Goal: Information Seeking & Learning: Learn about a topic

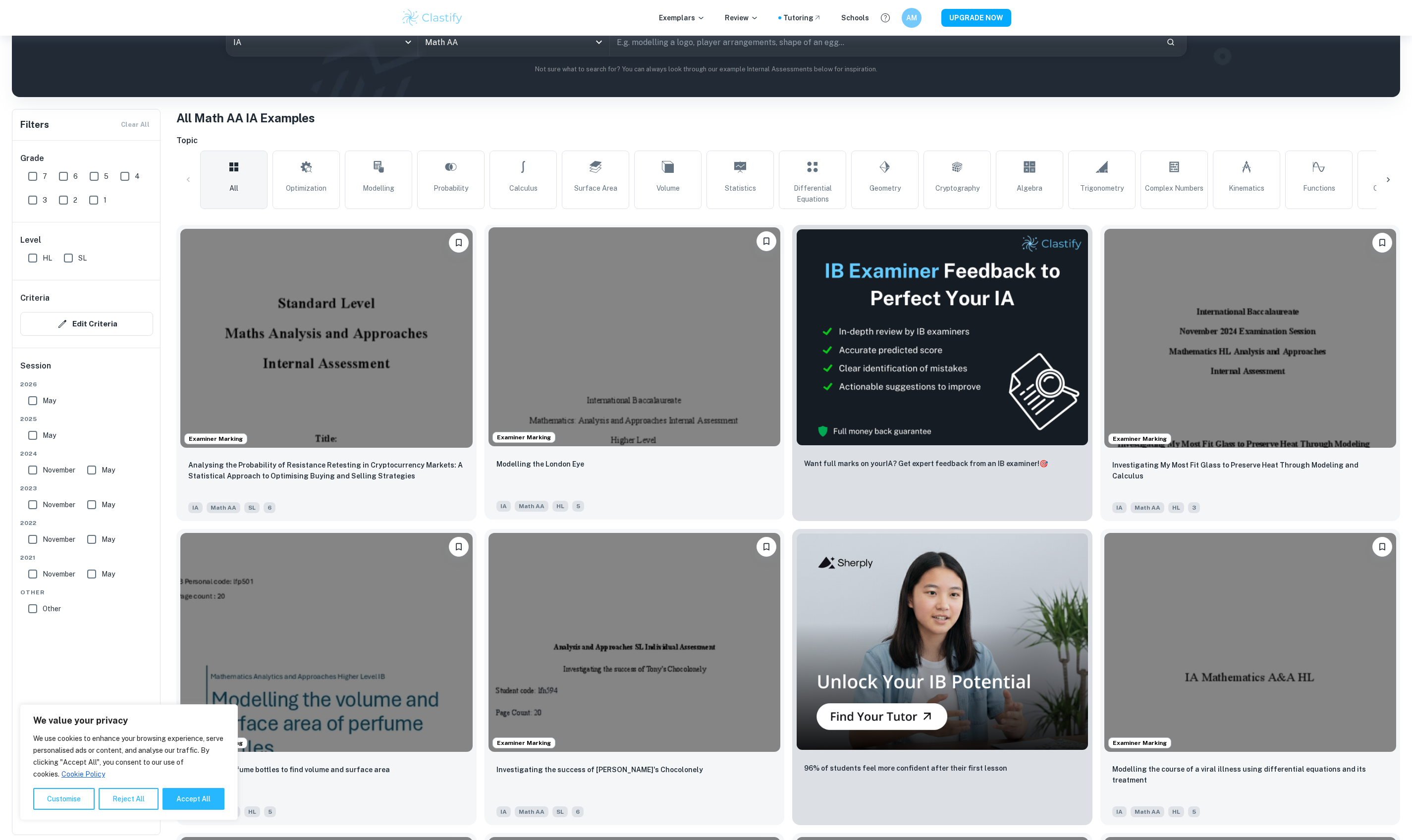
scroll to position [136, 0]
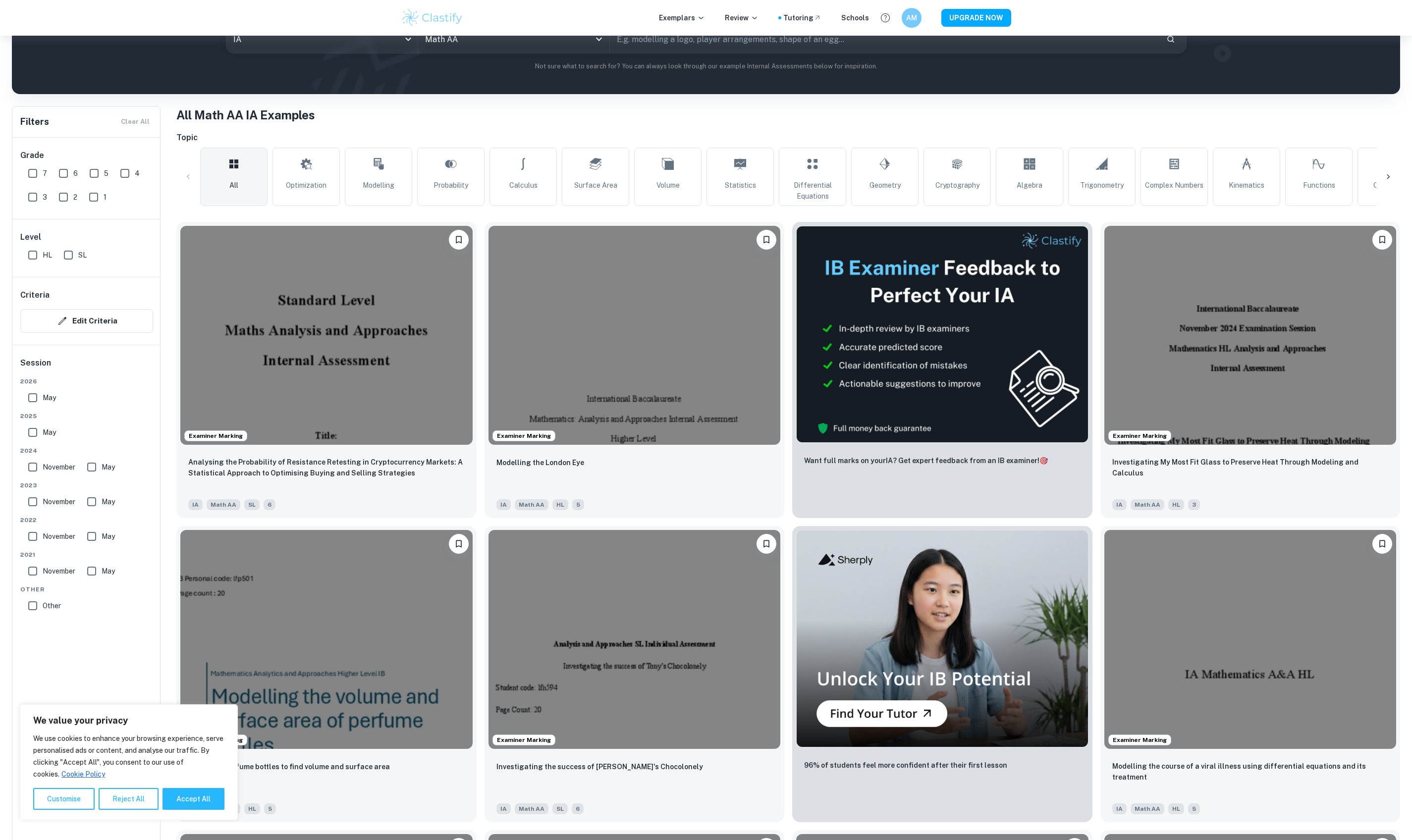
click at [34, 175] on input "7" at bounding box center [33, 173] width 20 height 20
checkbox input "true"
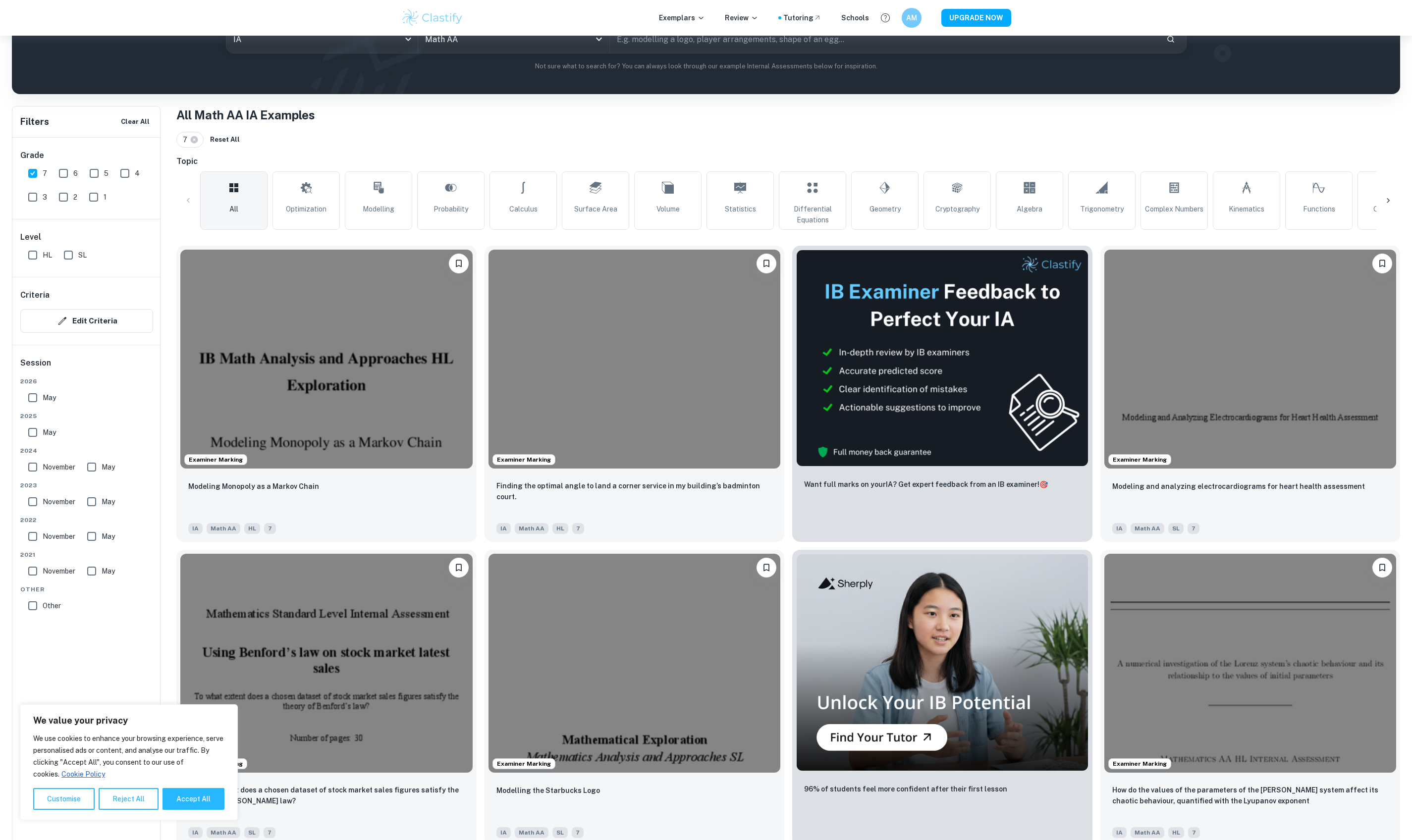
click at [76, 263] on input "SL" at bounding box center [68, 255] width 20 height 20
checkbox input "true"
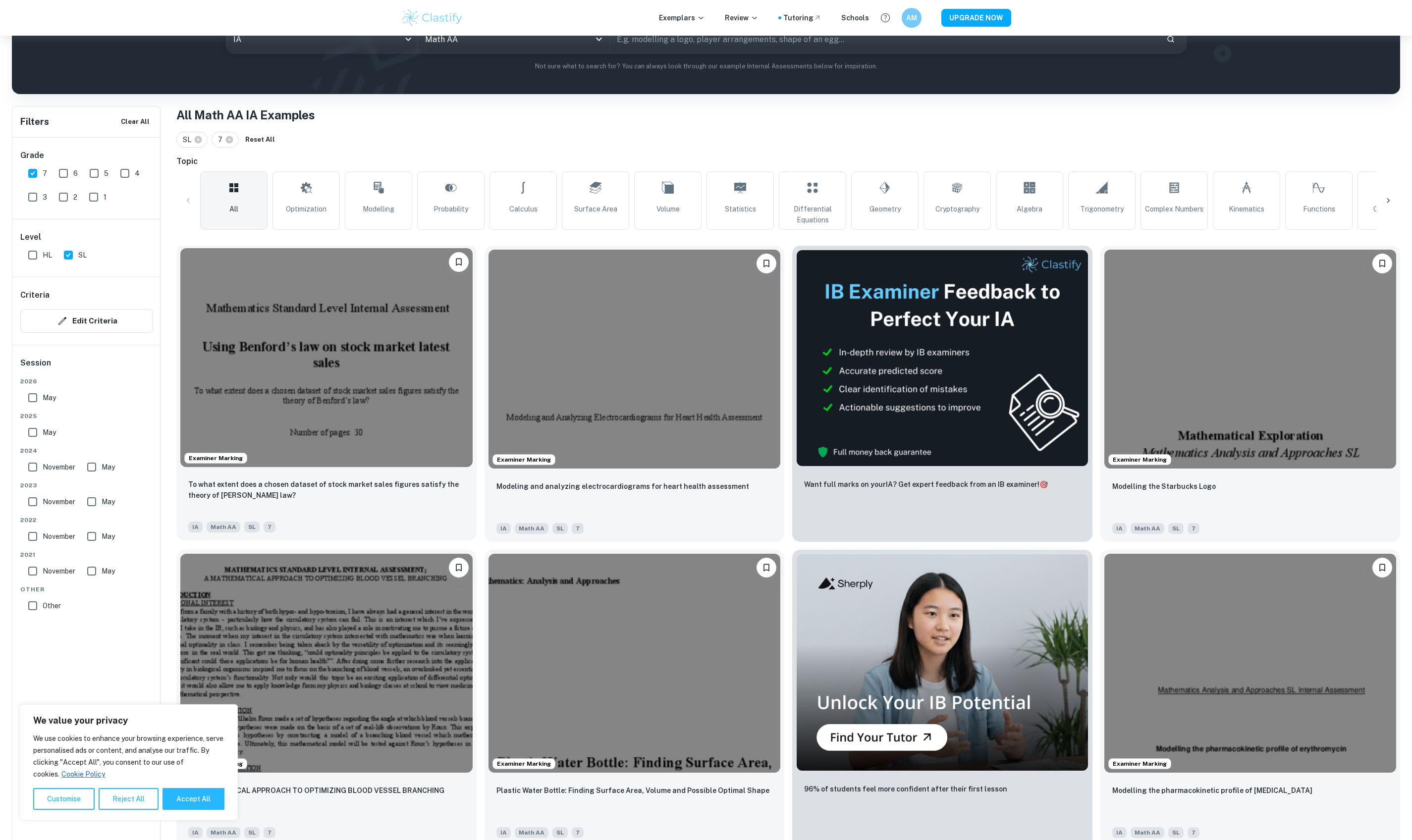
click at [304, 378] on img at bounding box center [326, 358] width 292 height 219
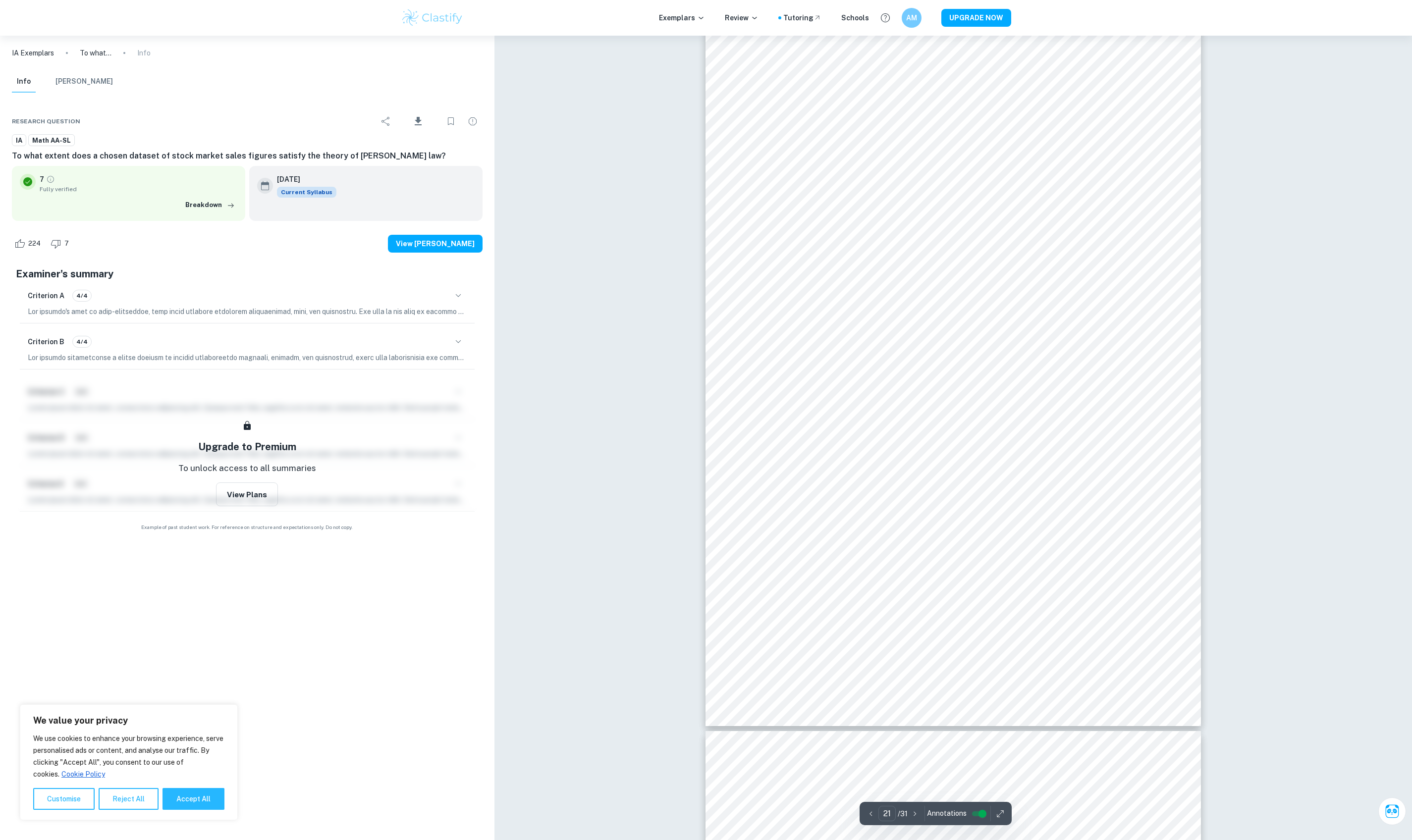
scroll to position [14394, 0]
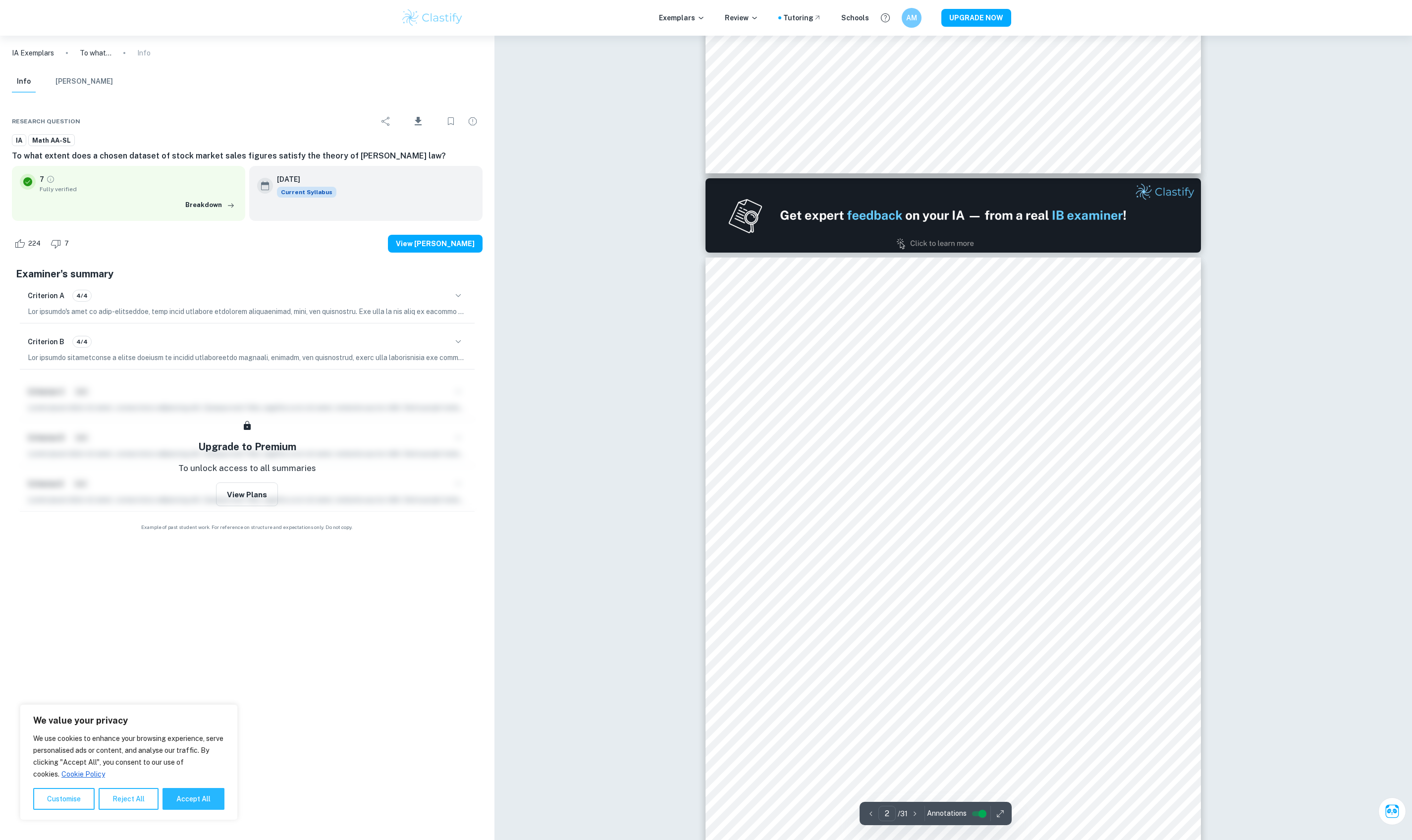
type input "1"
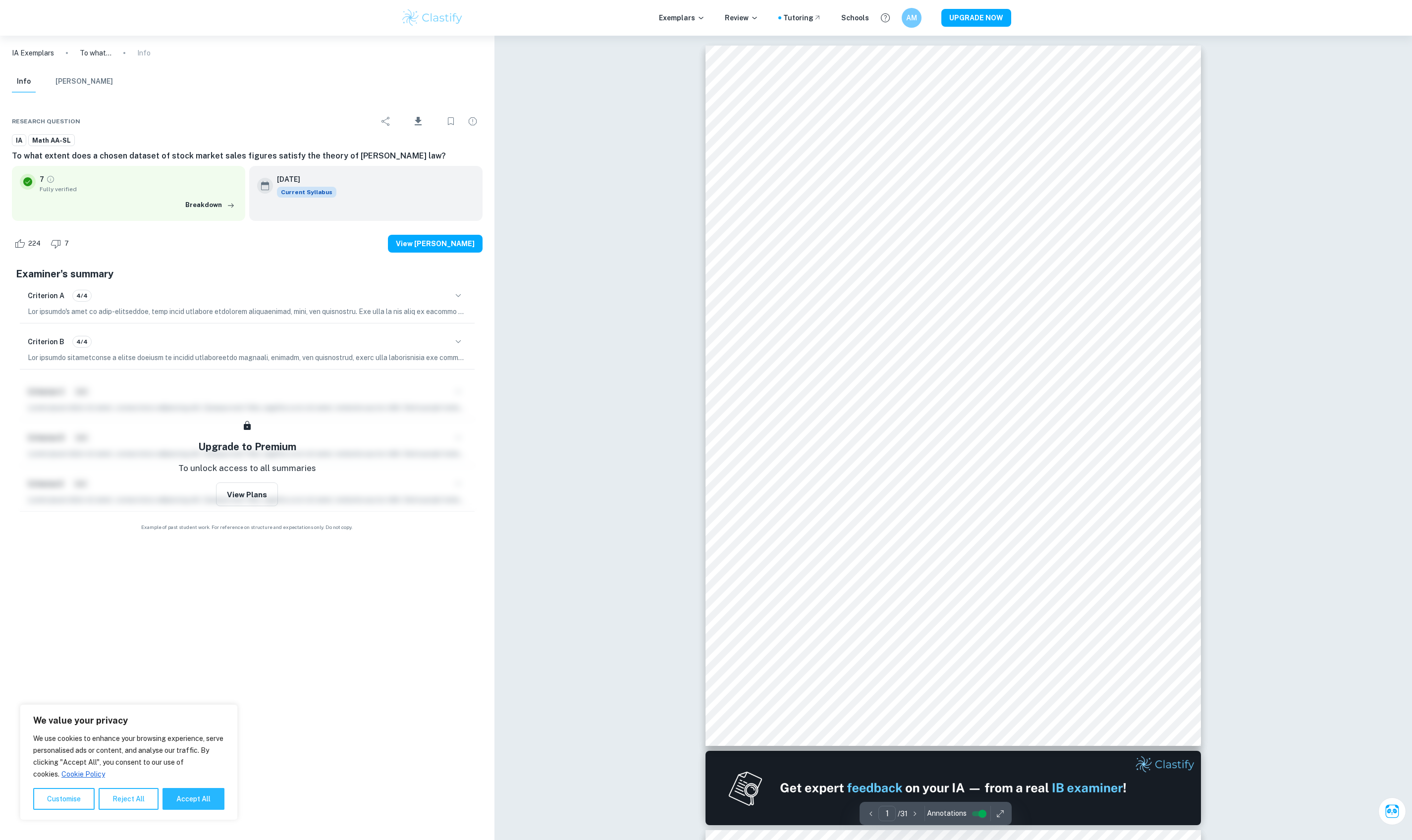
scroll to position [0, 0]
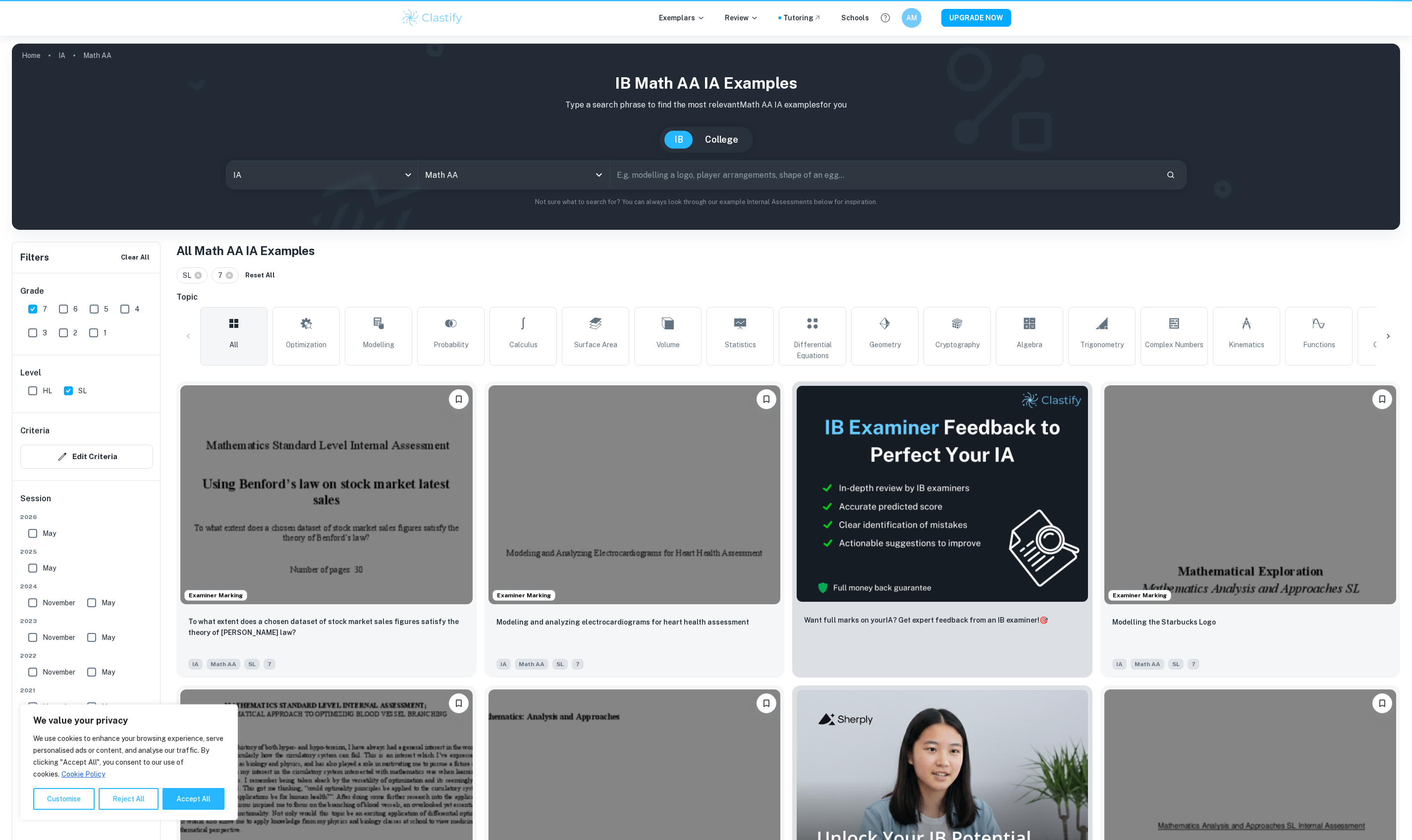
scroll to position [136, 0]
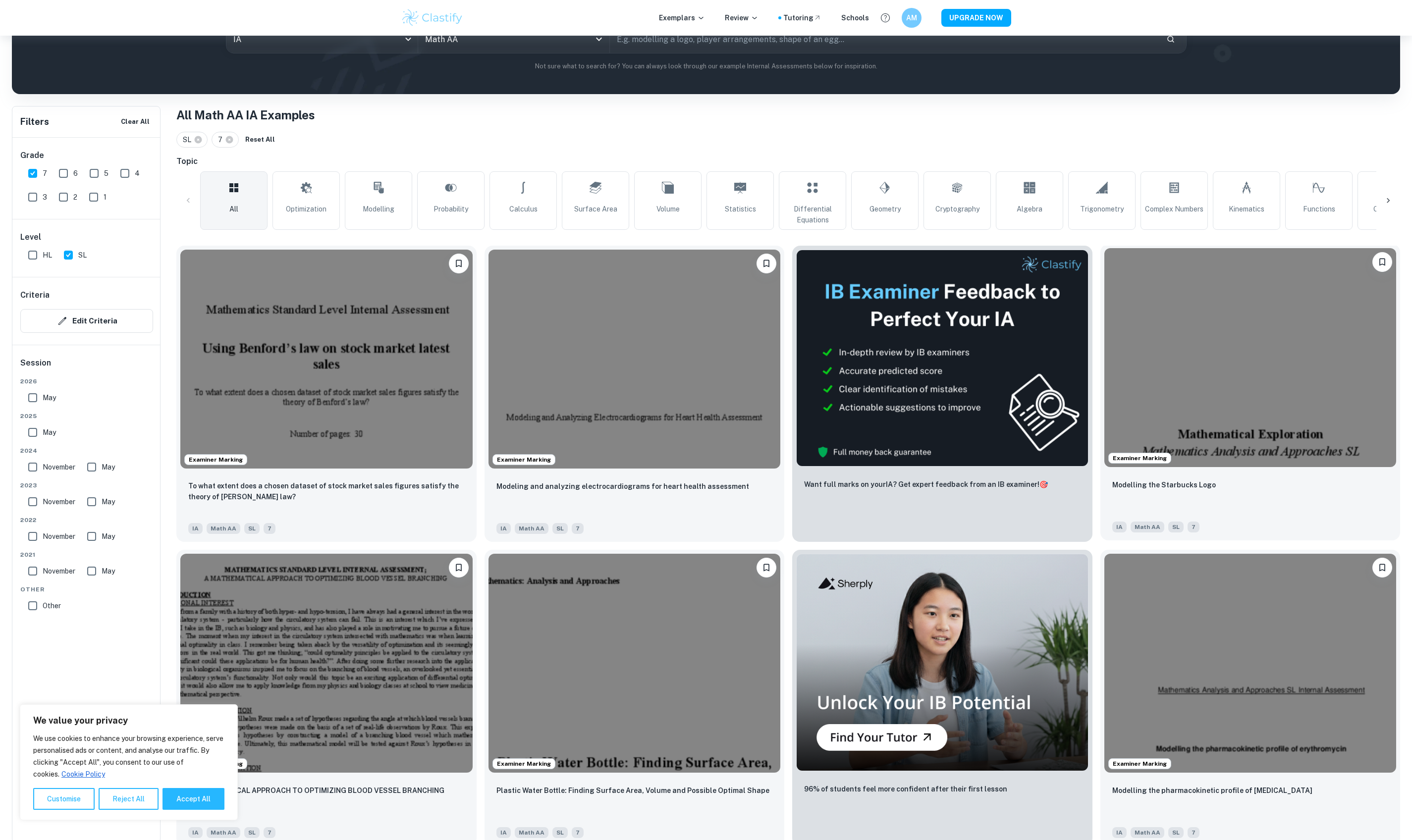
click at [687, 463] on img at bounding box center [1250, 358] width 292 height 219
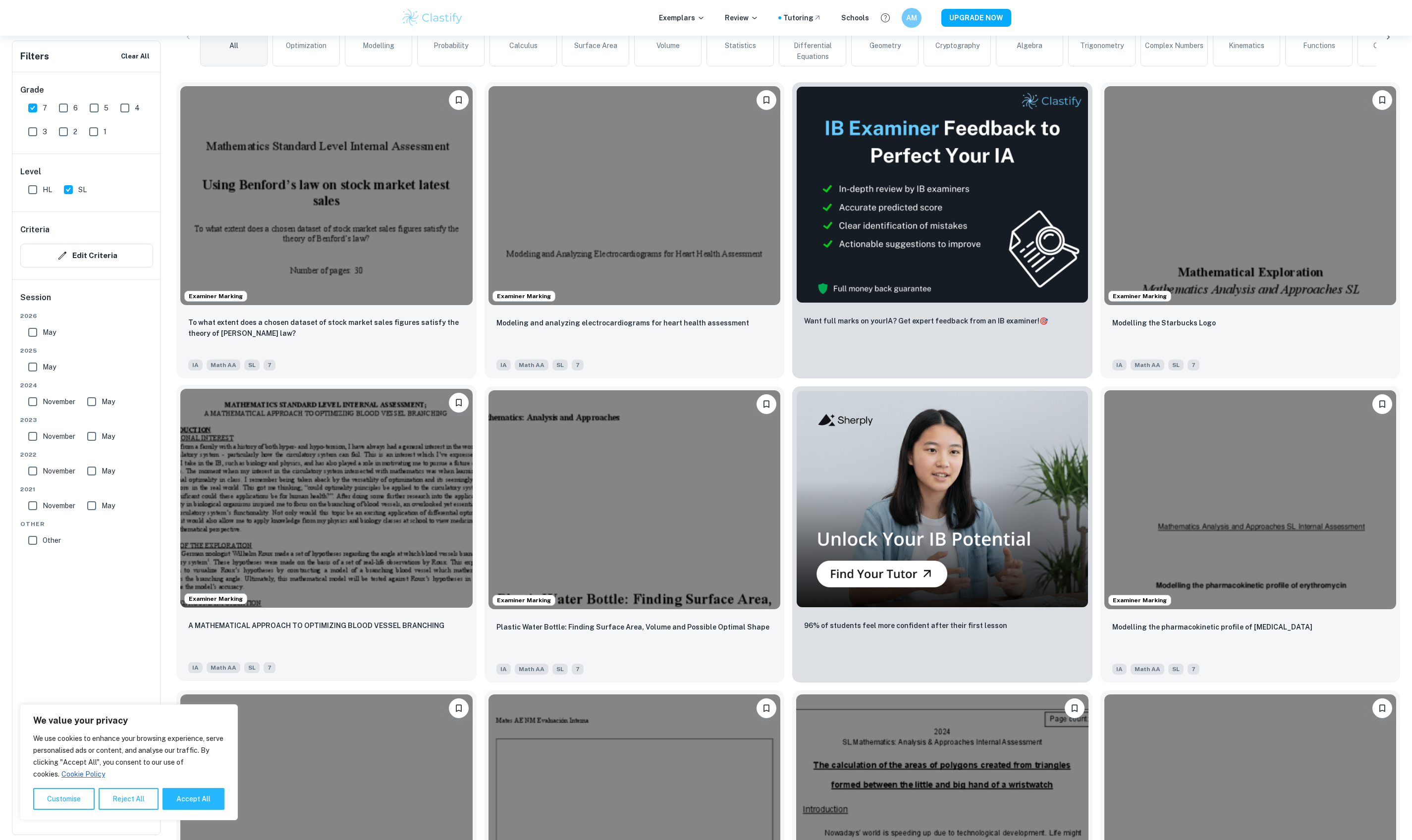
scroll to position [333, 0]
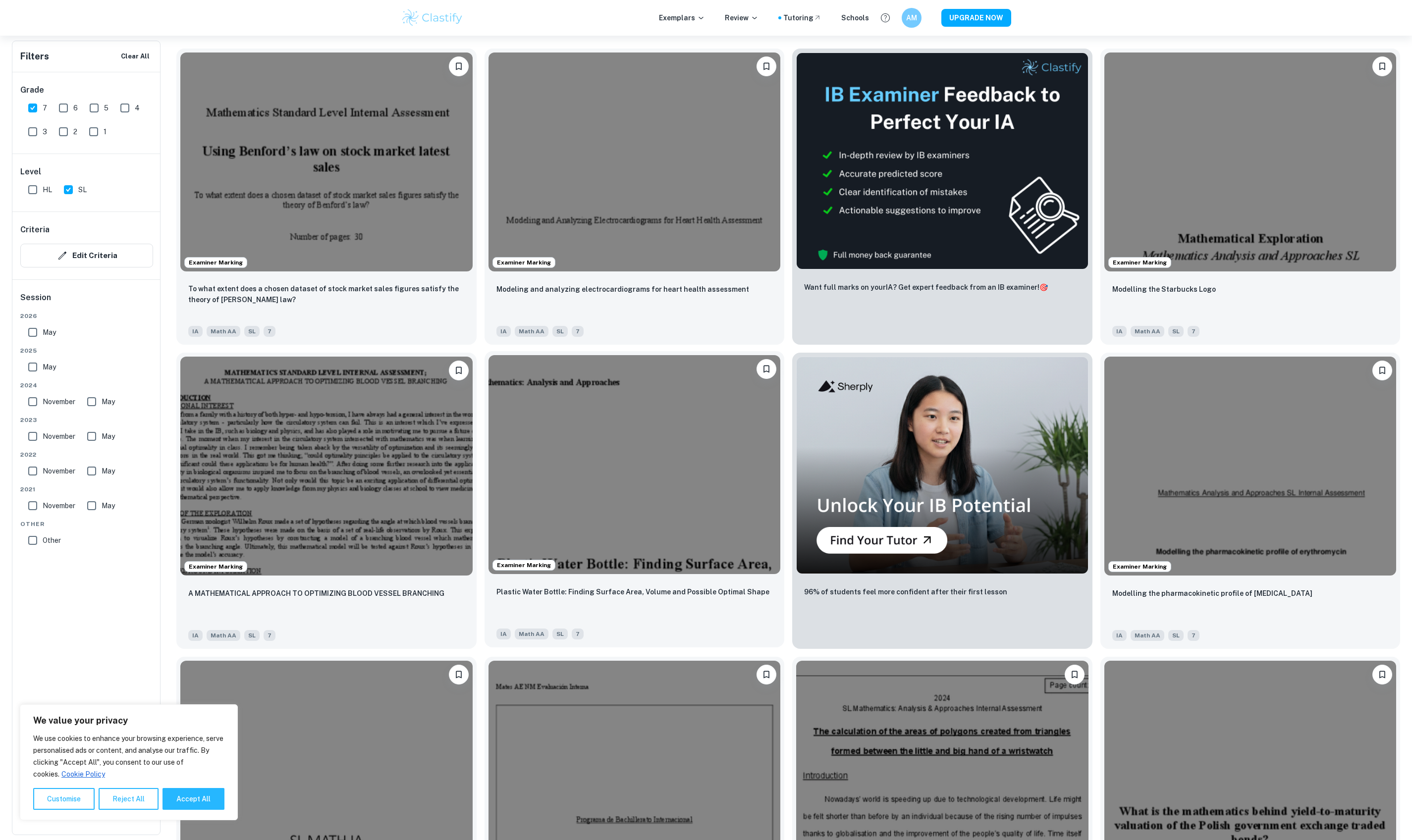
click at [544, 509] on img at bounding box center [634, 465] width 292 height 219
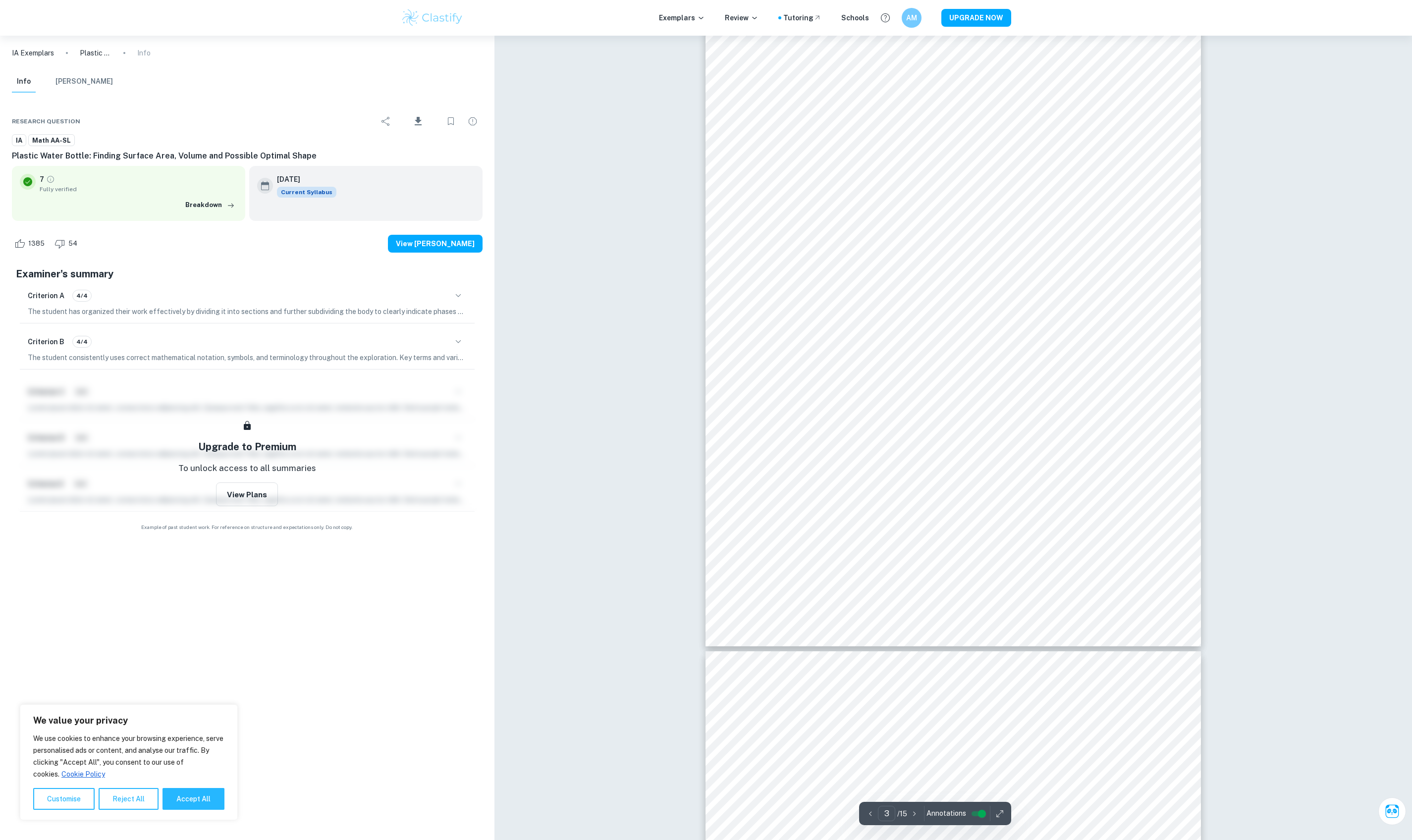
scroll to position [1432, 0]
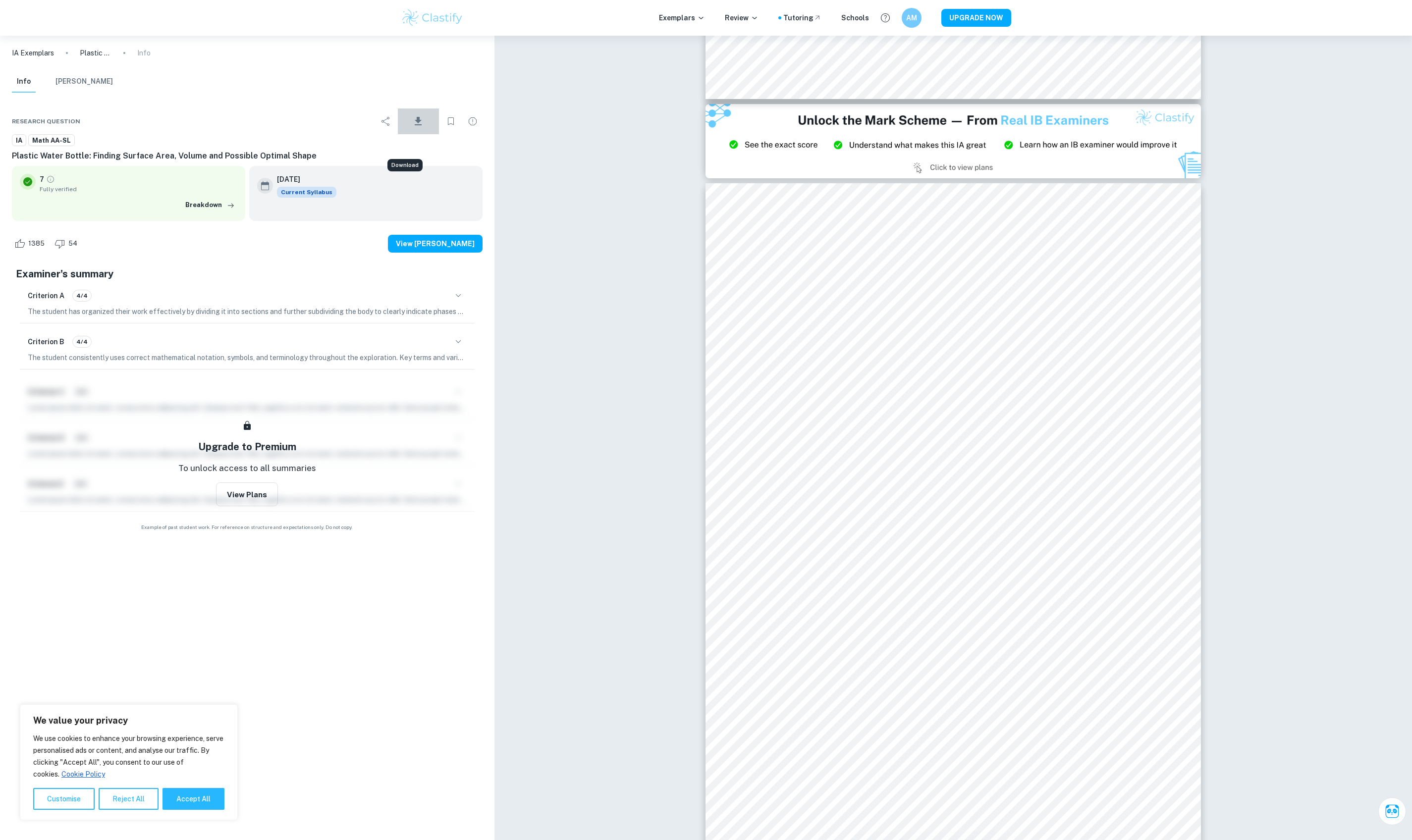
click at [416, 128] on icon "Download" at bounding box center [418, 121] width 12 height 12
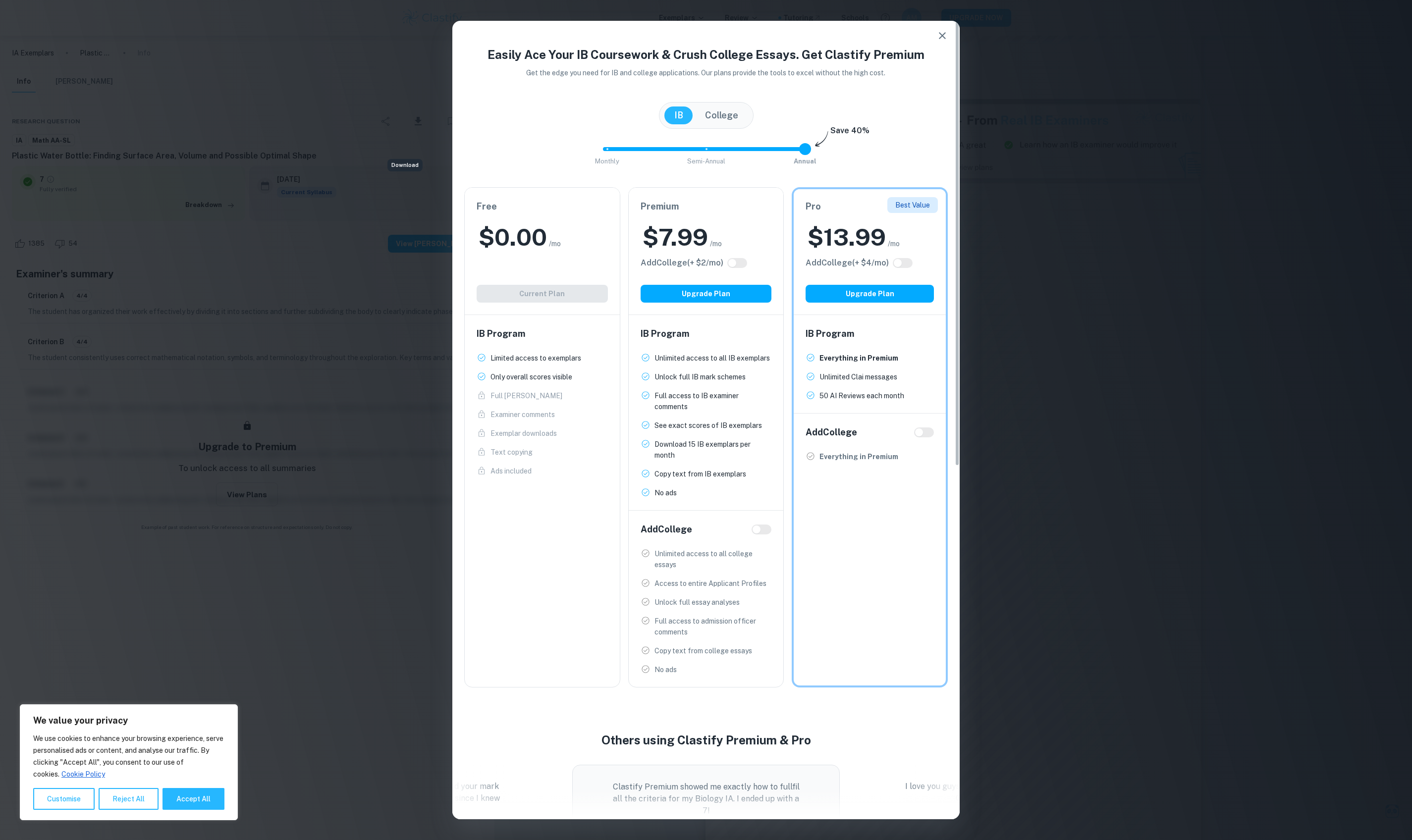
click at [687, 42] on icon "button" at bounding box center [942, 36] width 12 height 12
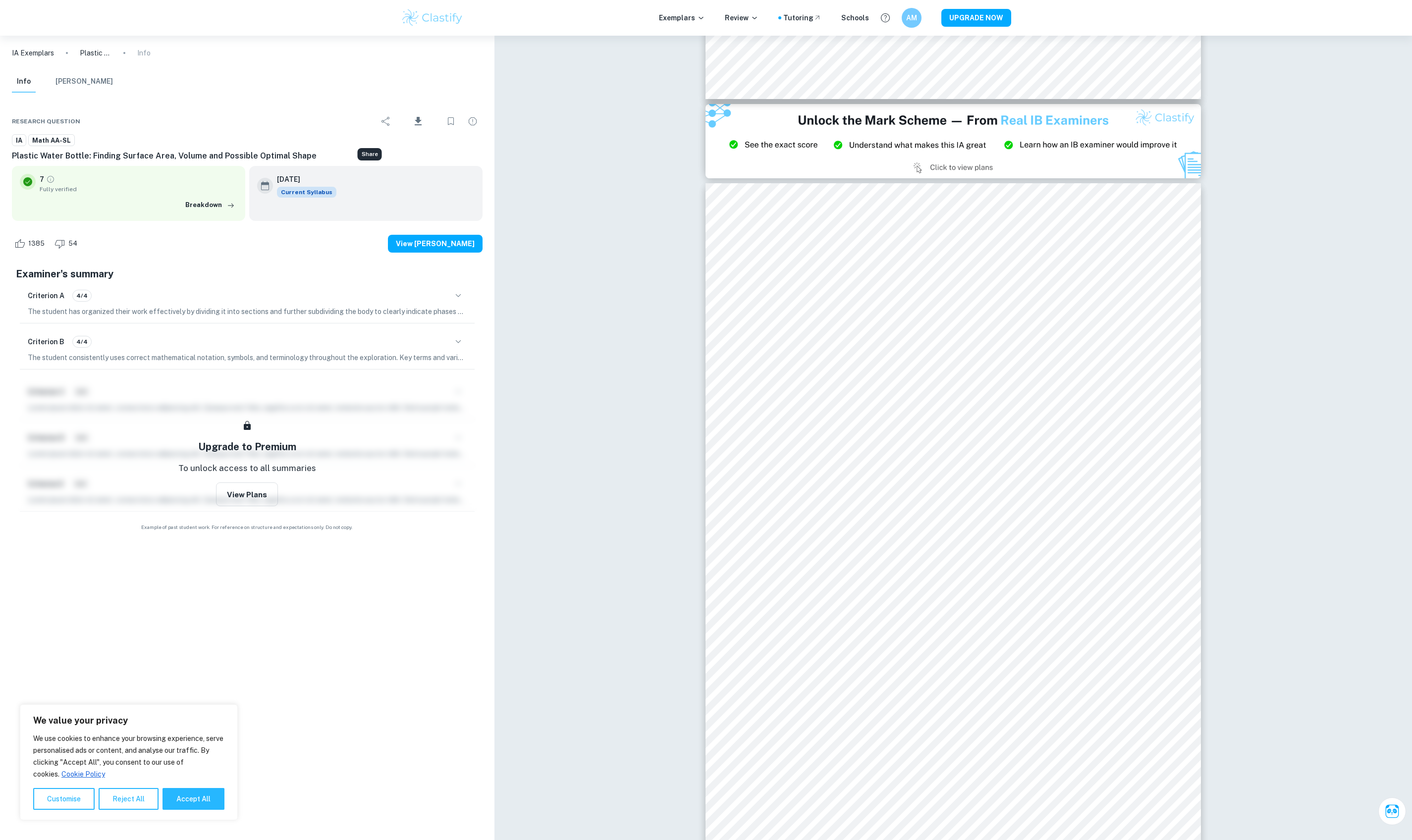
click at [380, 128] on icon "Share" at bounding box center [385, 121] width 12 height 12
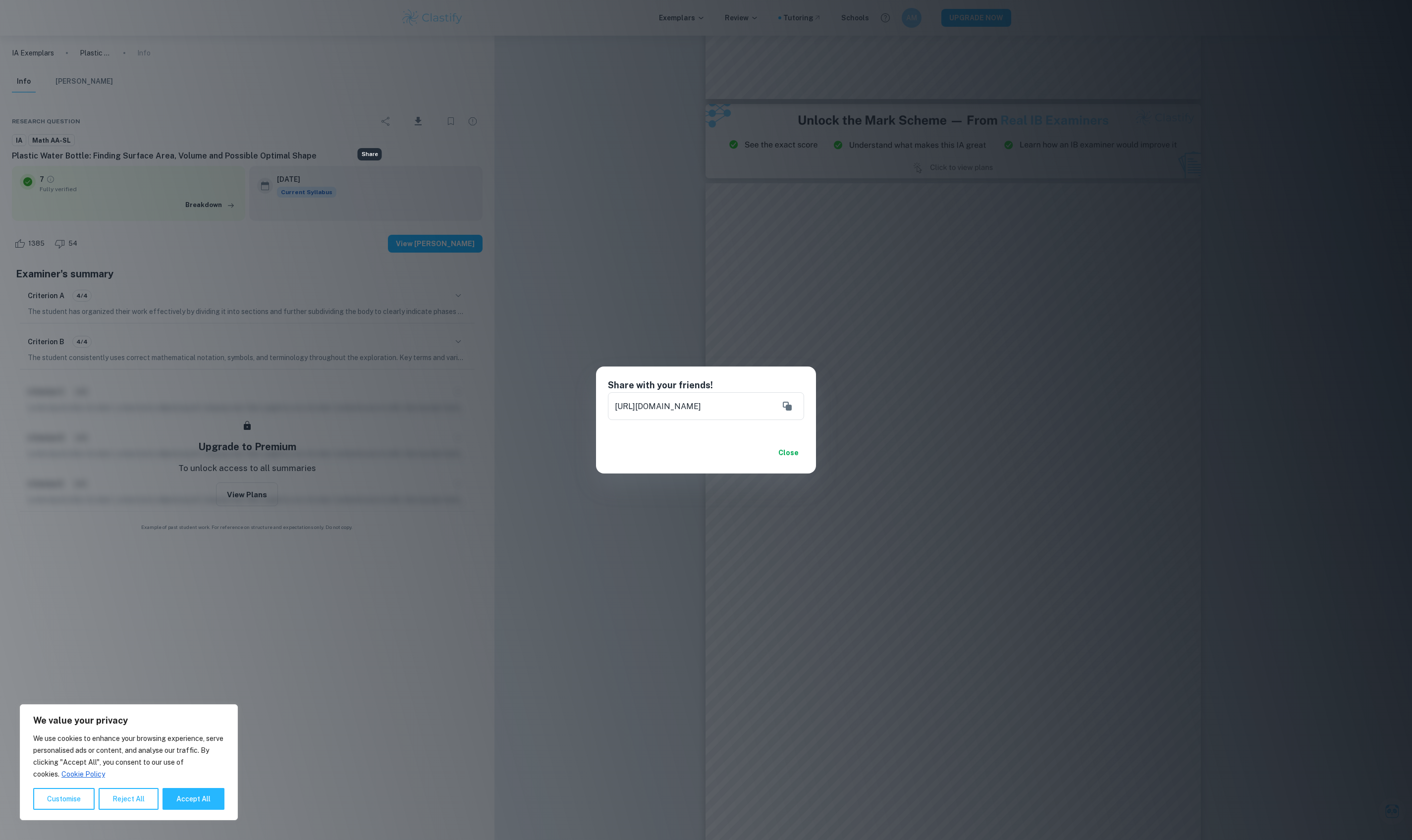
click at [687, 453] on button "Close" at bounding box center [788, 453] width 32 height 18
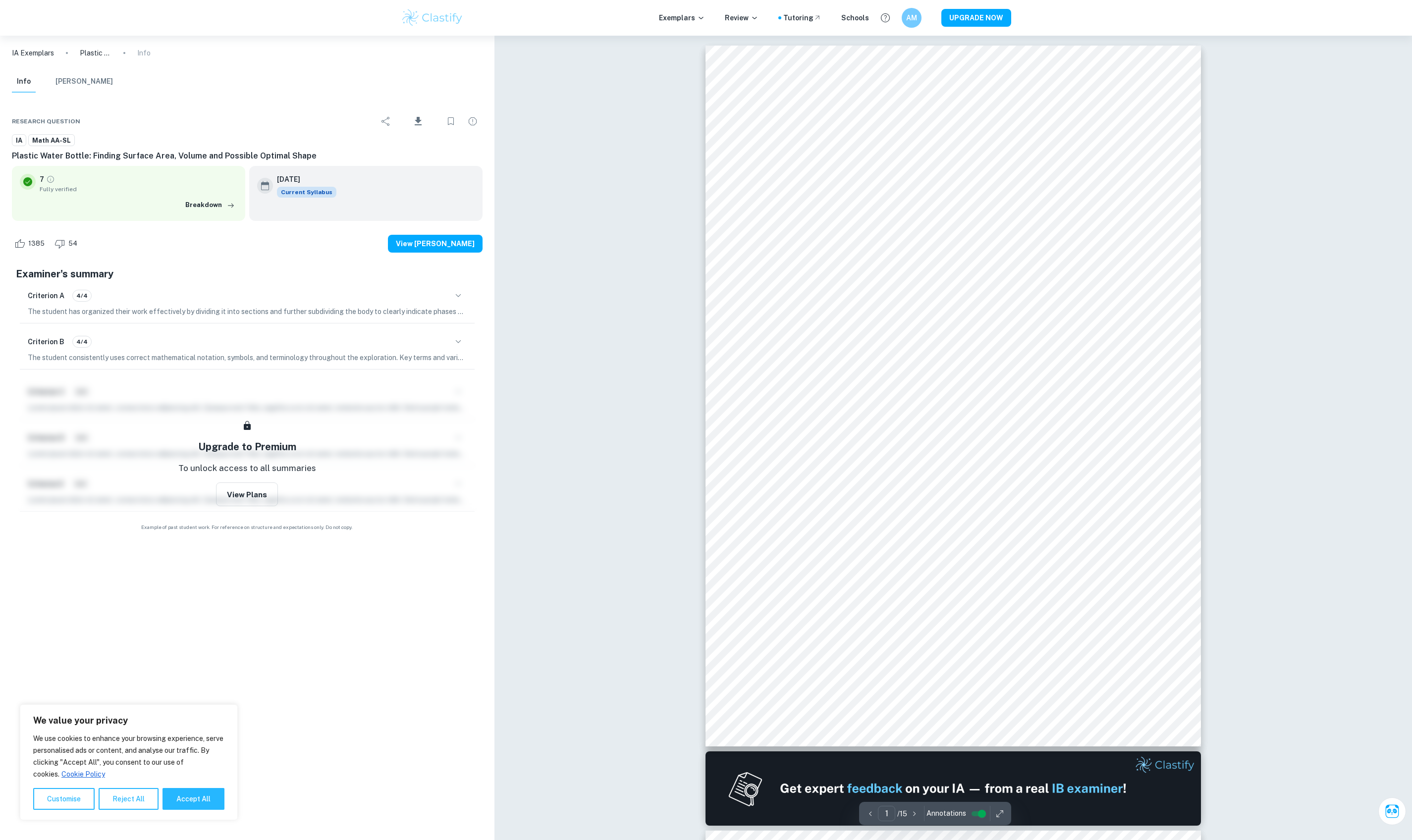
scroll to position [0, 0]
click at [415, 125] on icon "Download" at bounding box center [418, 121] width 7 height 8
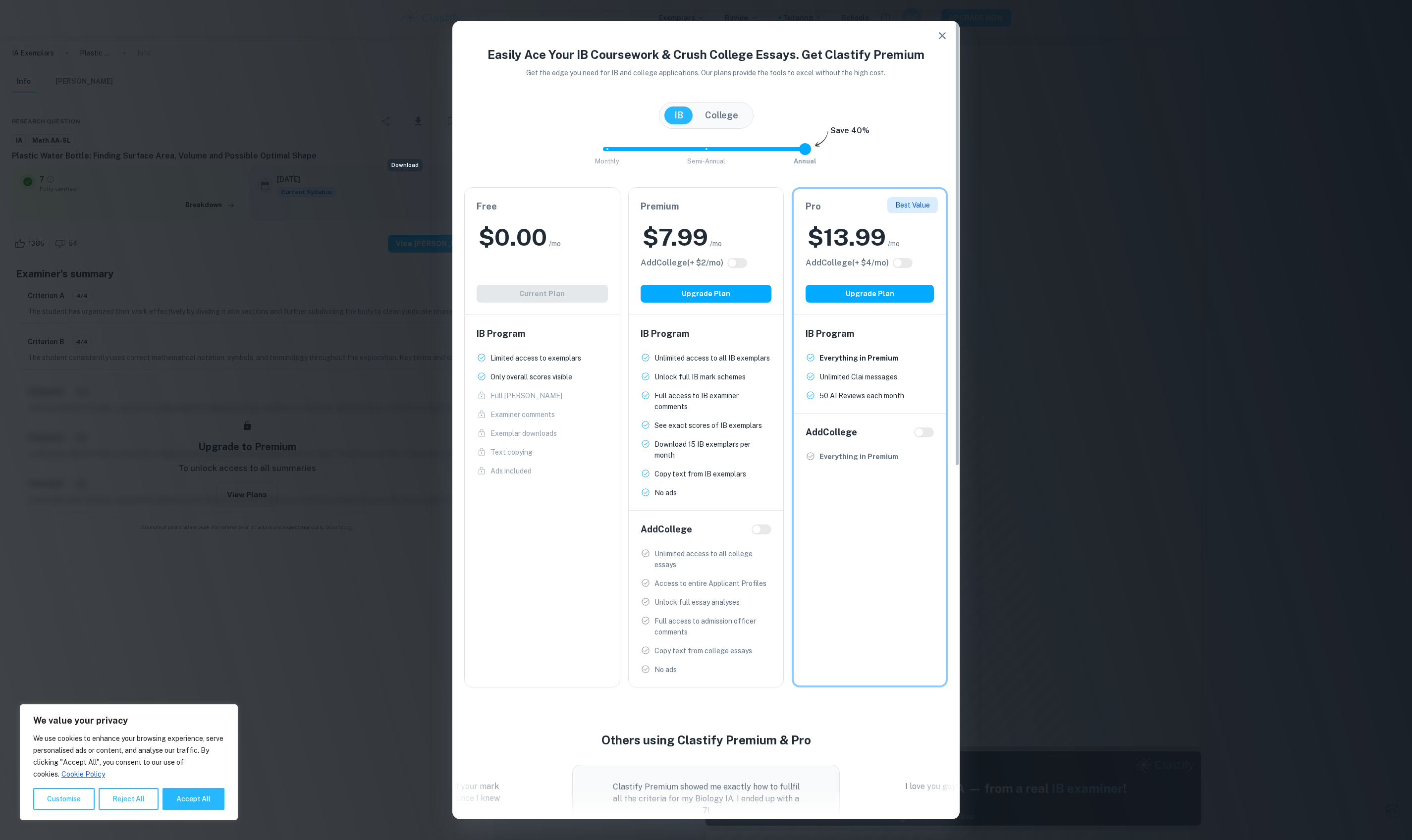
click at [687, 29] on button "button" at bounding box center [942, 36] width 20 height 20
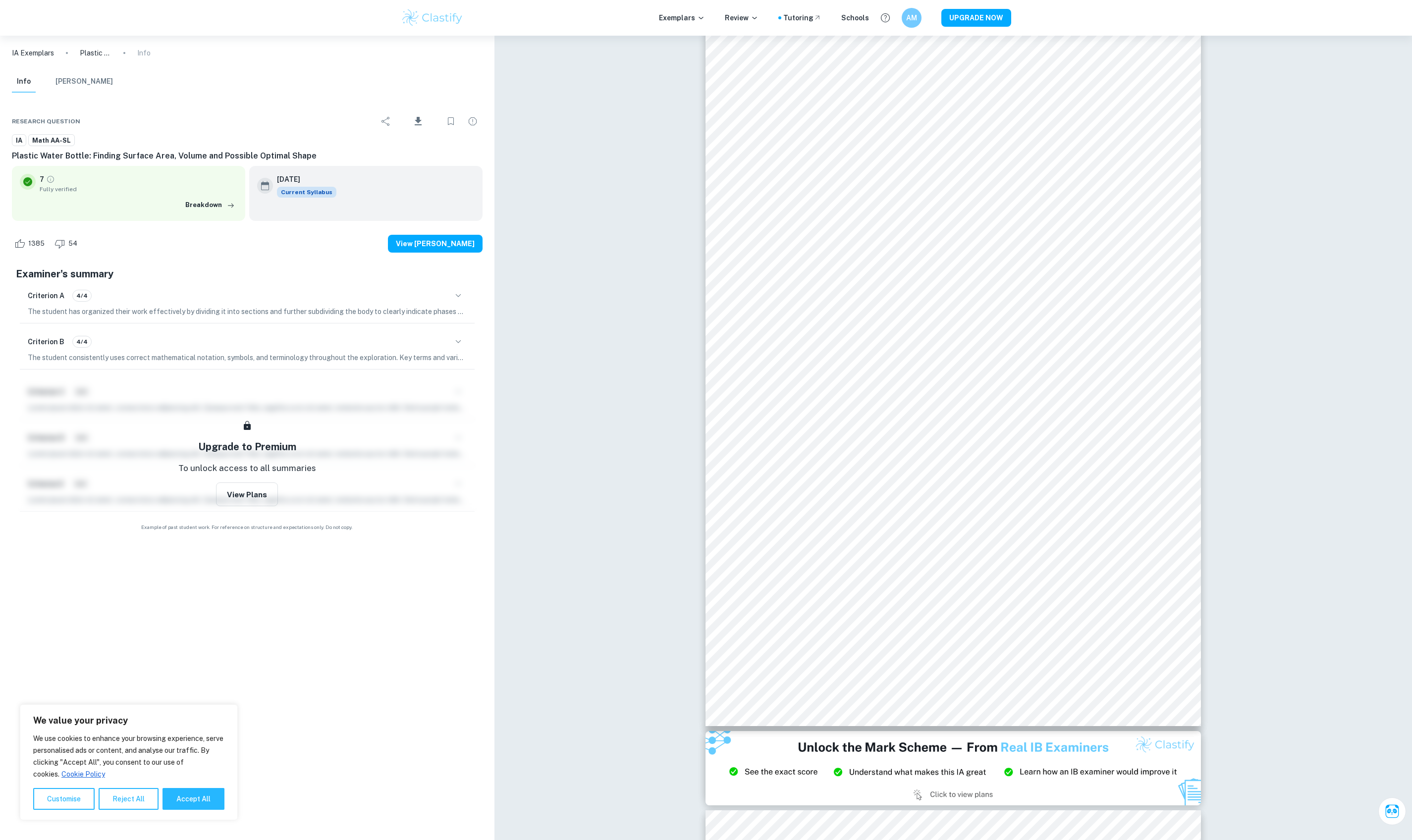
scroll to position [1084, 0]
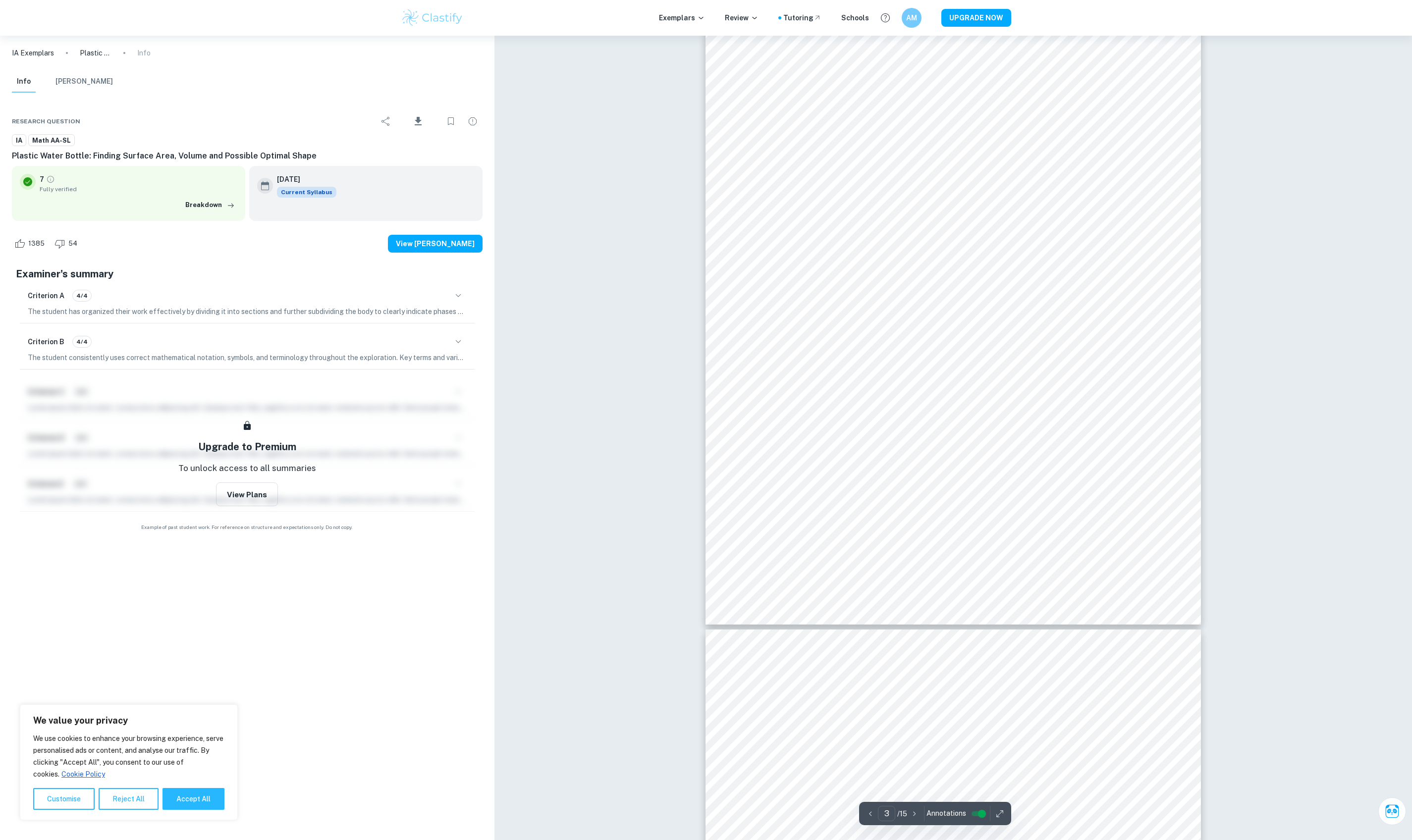
type input "2"
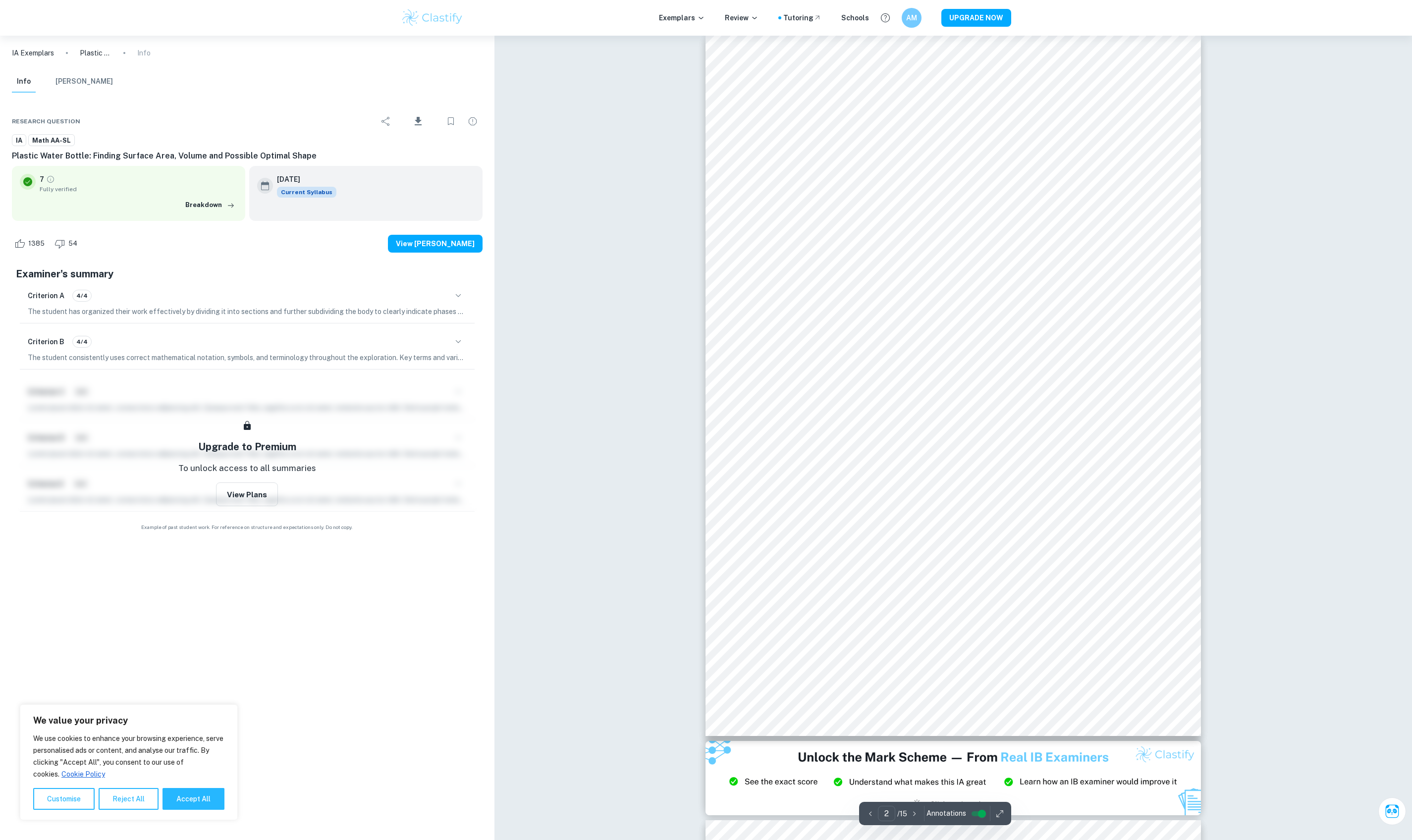
scroll to position [475, 0]
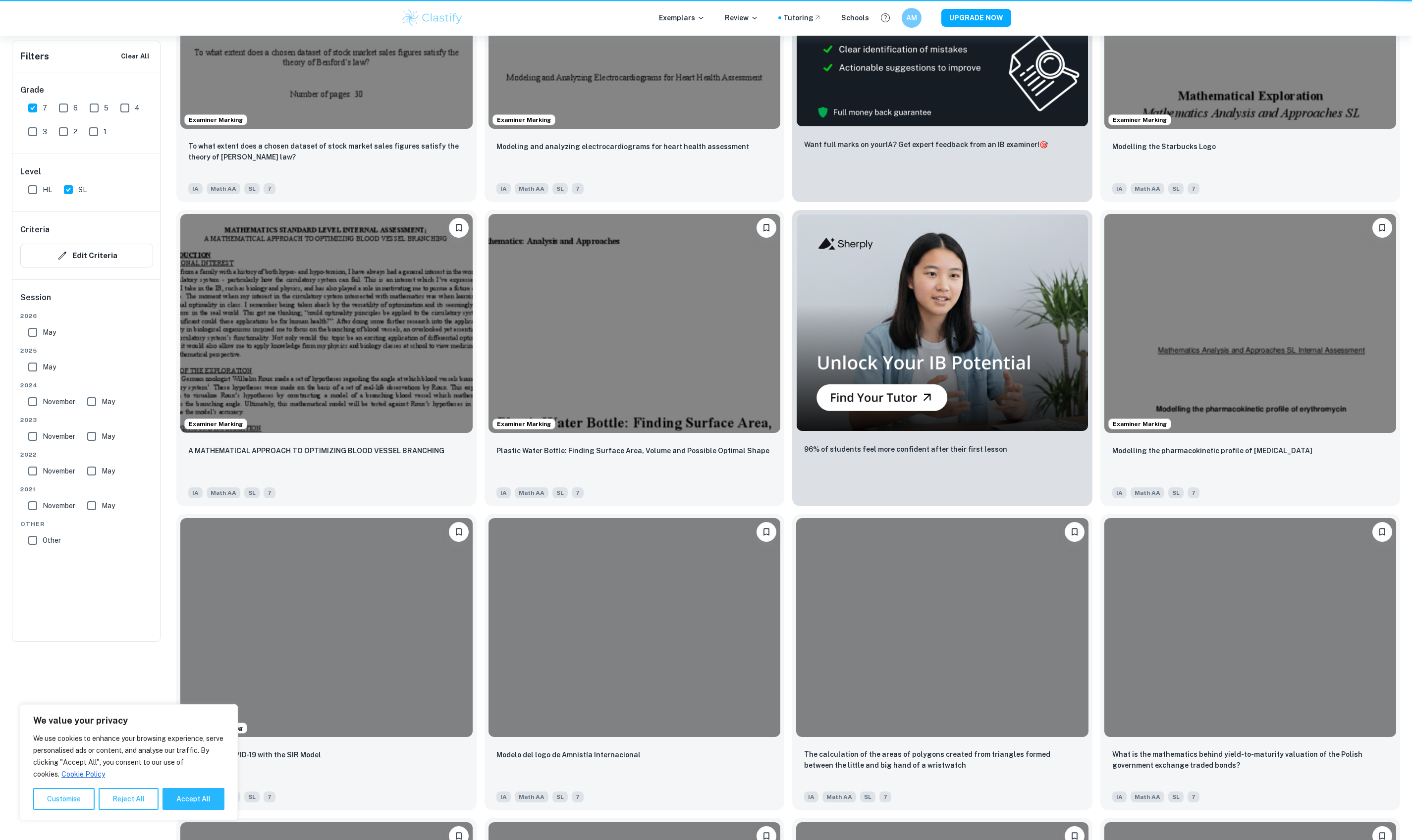
scroll to position [333, 0]
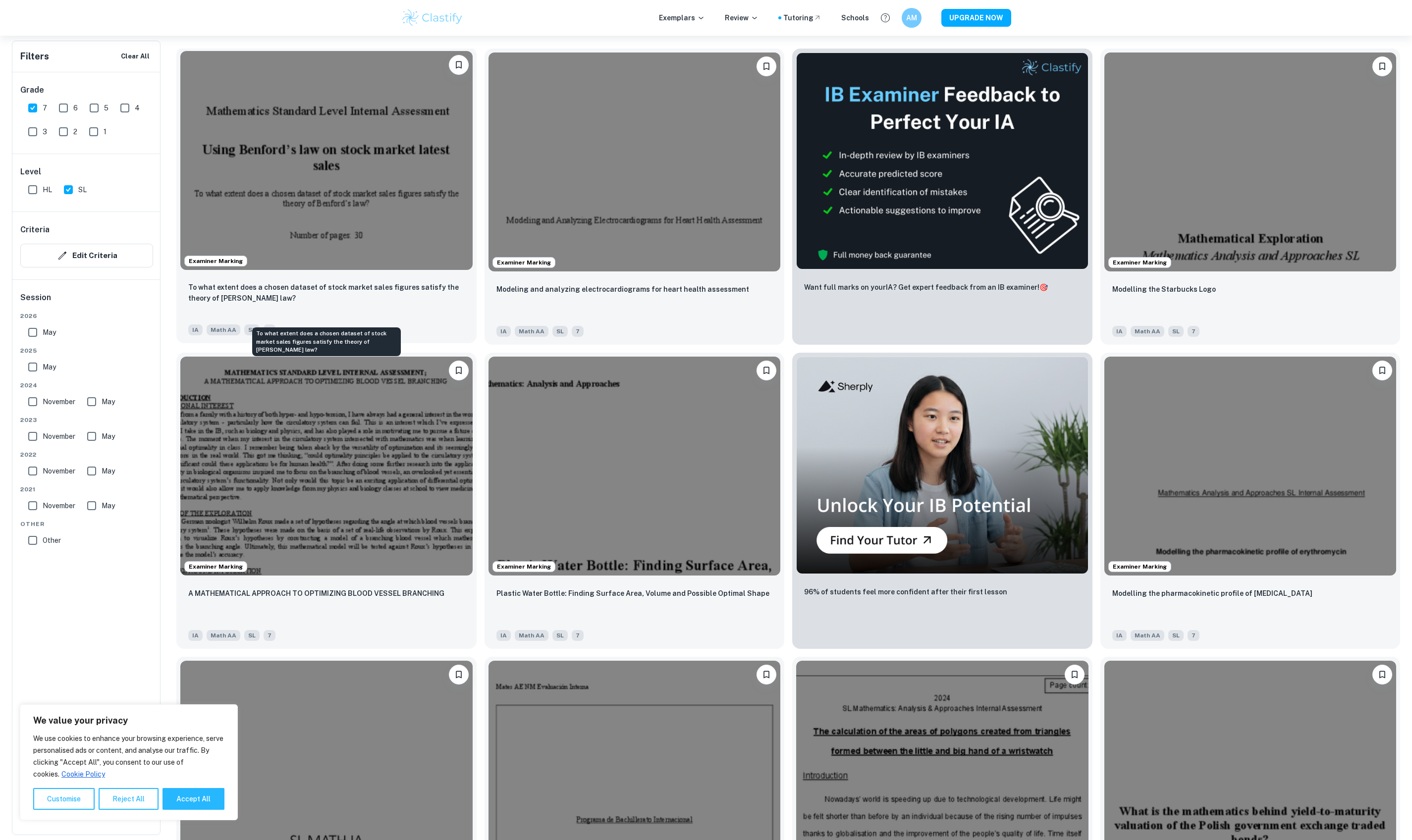
click at [434, 303] on p "To what extent does a chosen dataset of stock market sales figures satisfy the …" at bounding box center [327, 293] width 277 height 22
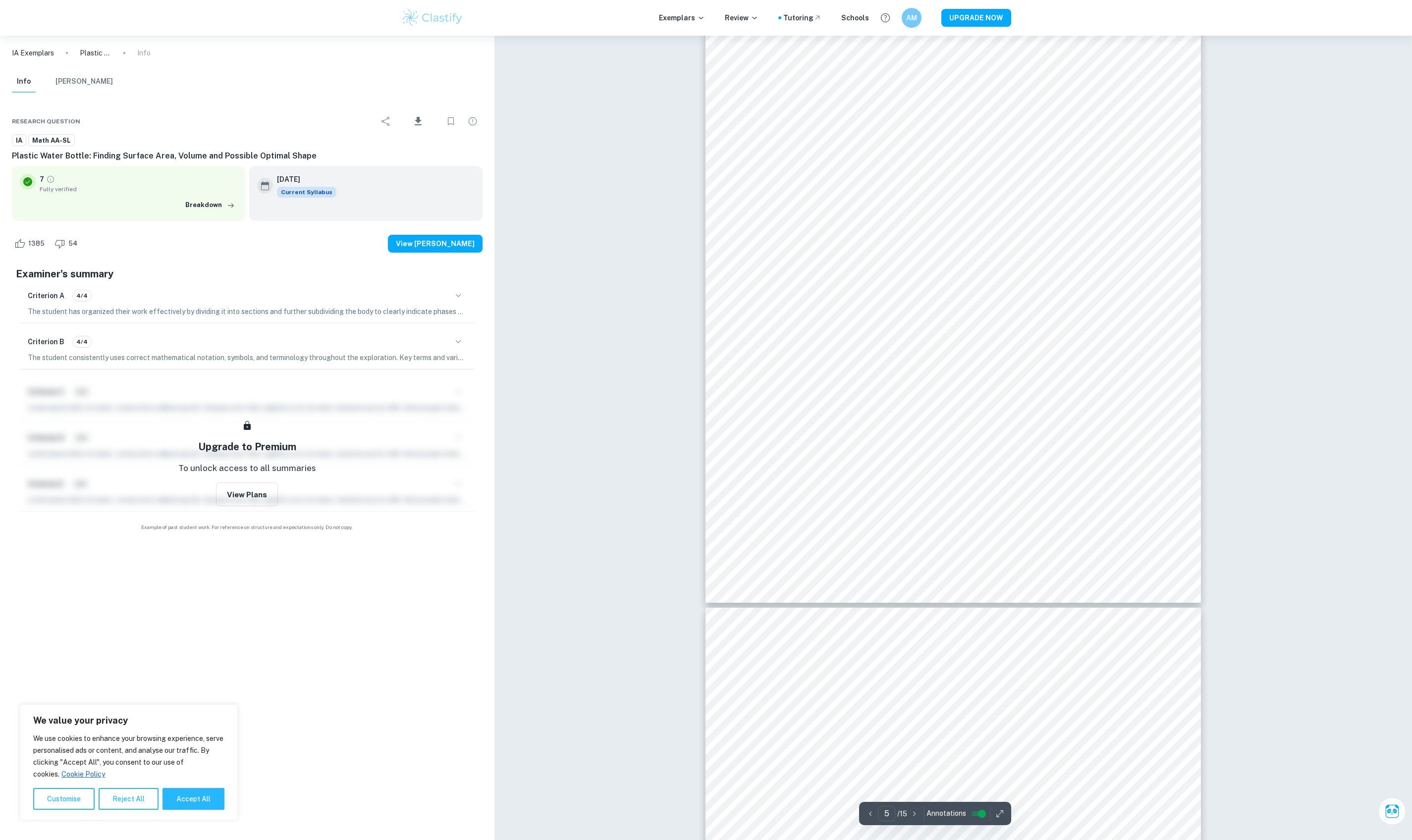
type input "6"
